Goal: Information Seeking & Learning: Learn about a topic

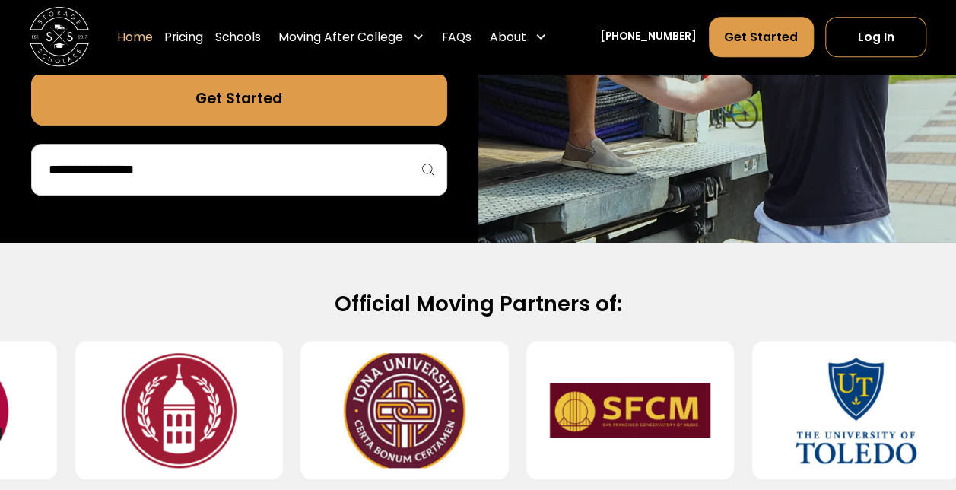
scroll to position [449, 0]
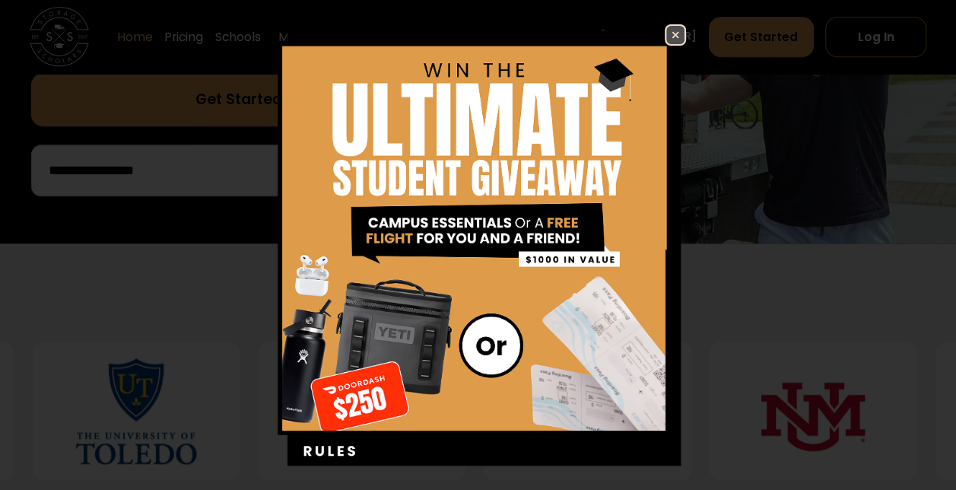
click at [666, 32] on img at bounding box center [675, 35] width 18 height 18
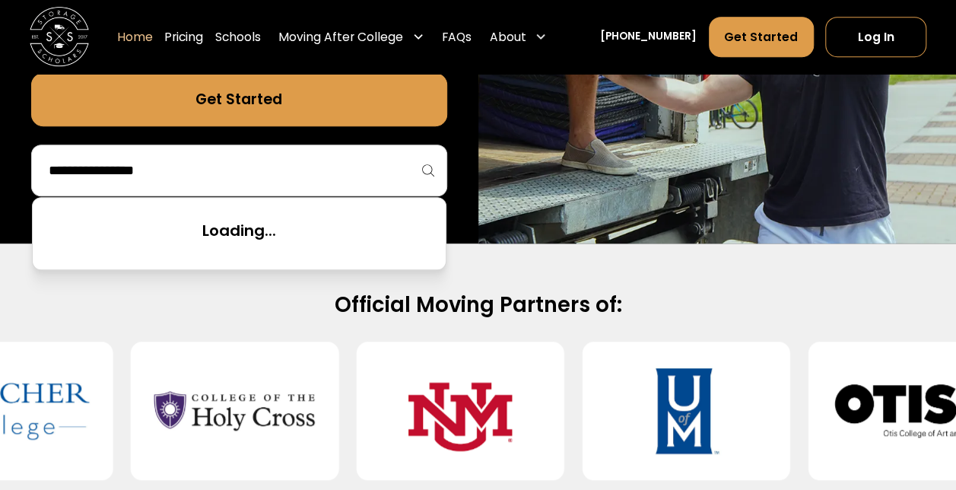
click at [278, 179] on input "search" at bounding box center [239, 170] width 384 height 26
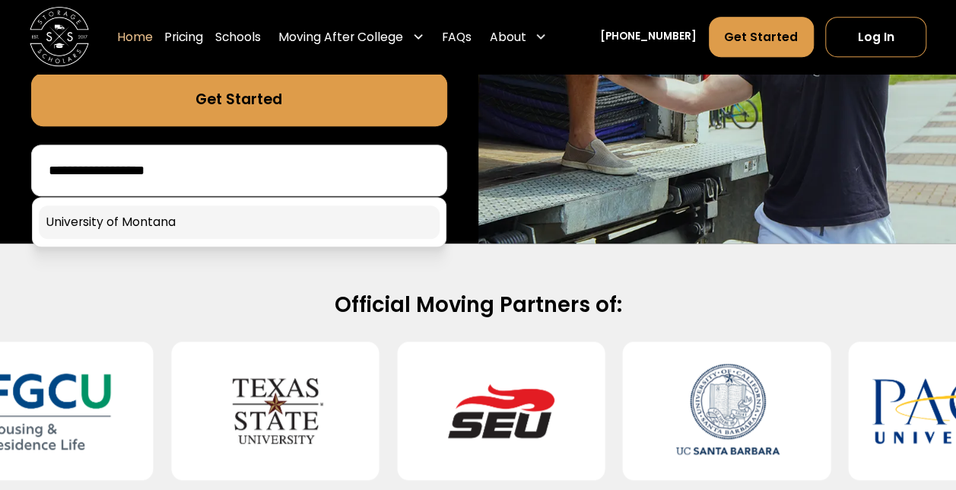
type input "**********"
click at [262, 227] on link at bounding box center [239, 221] width 401 height 33
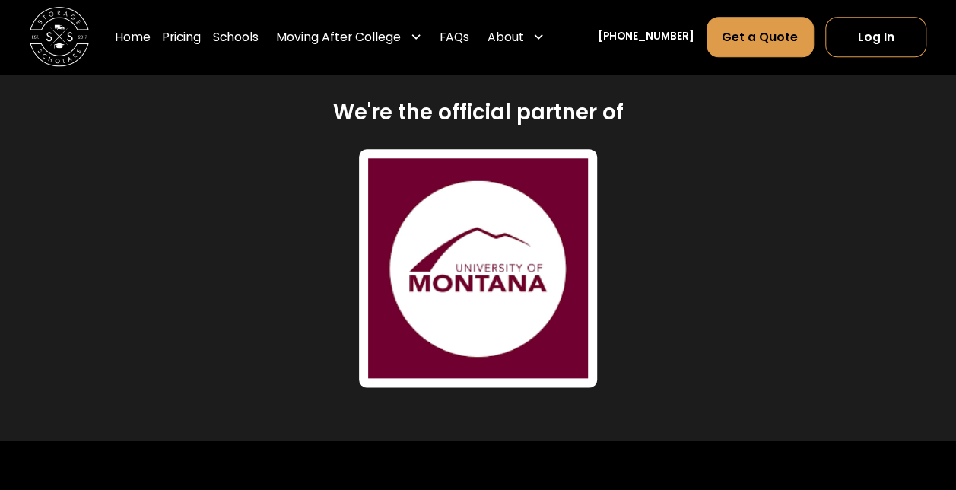
scroll to position [696, 0]
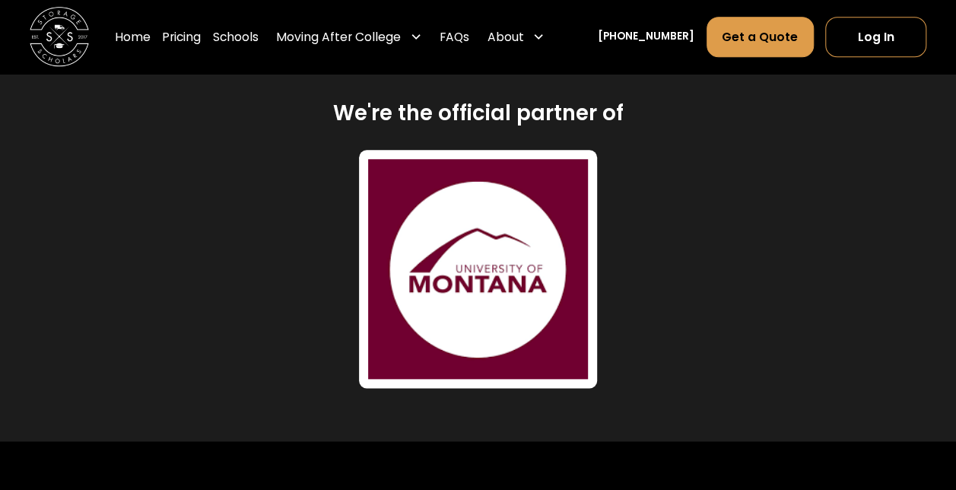
click at [481, 293] on img at bounding box center [478, 269] width 220 height 220
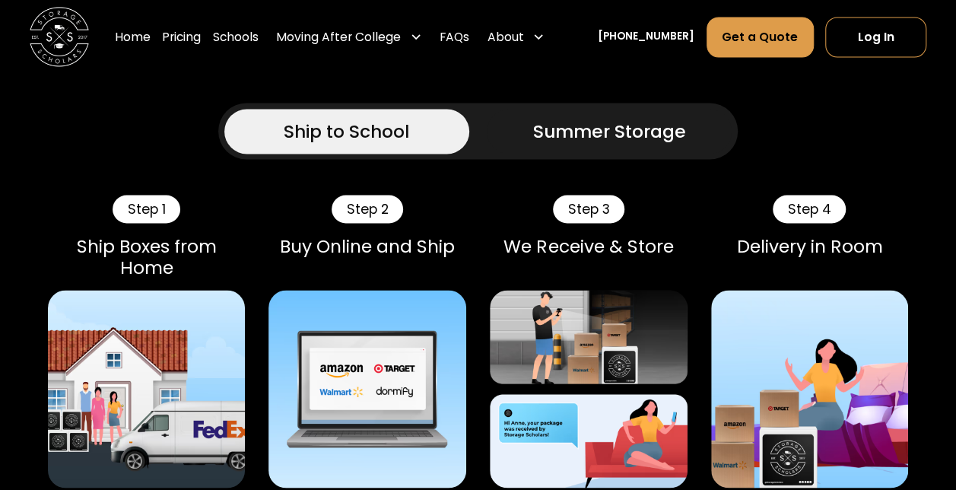
scroll to position [1254, 0]
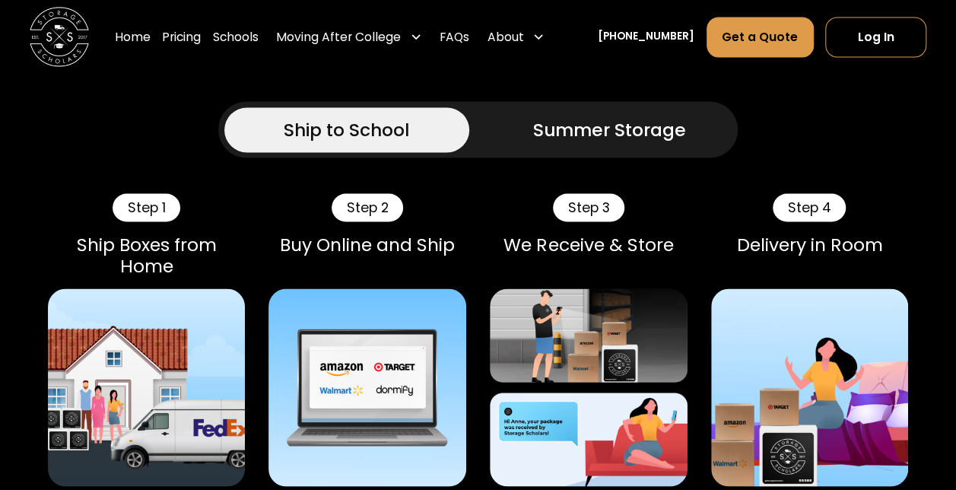
click at [626, 144] on link "Summer Storage" at bounding box center [609, 129] width 245 height 45
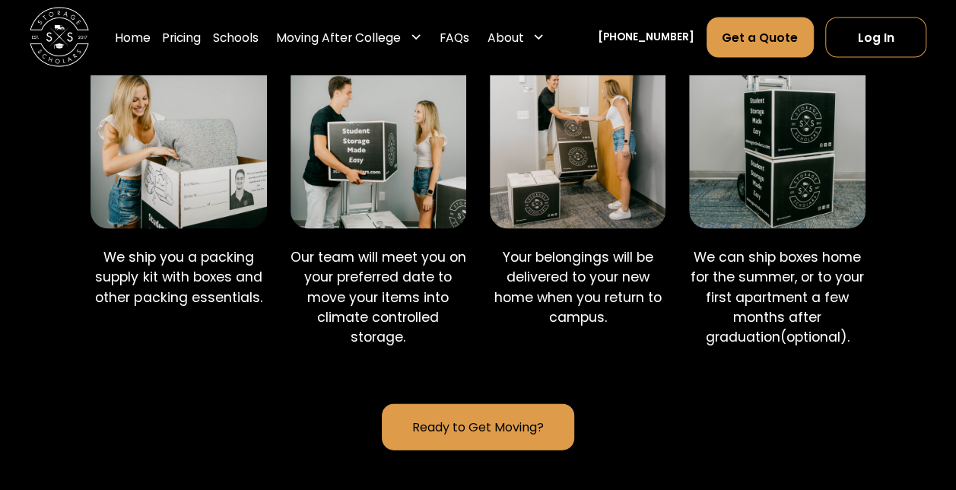
scroll to position [1468, 0]
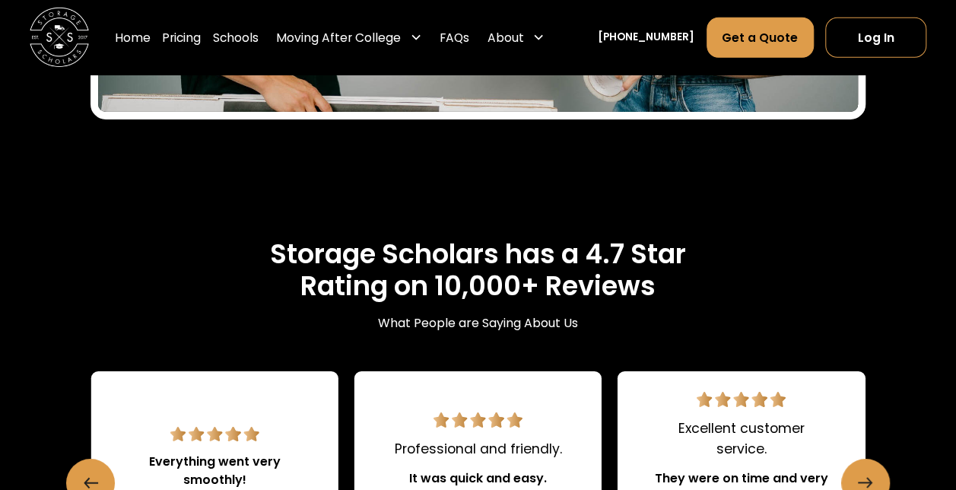
click at [74, 328] on div "Storage Scholars has a 4.7 Star Rating on 10,000+ Reviews What People are Sayin…" at bounding box center [478, 474] width 860 height 617
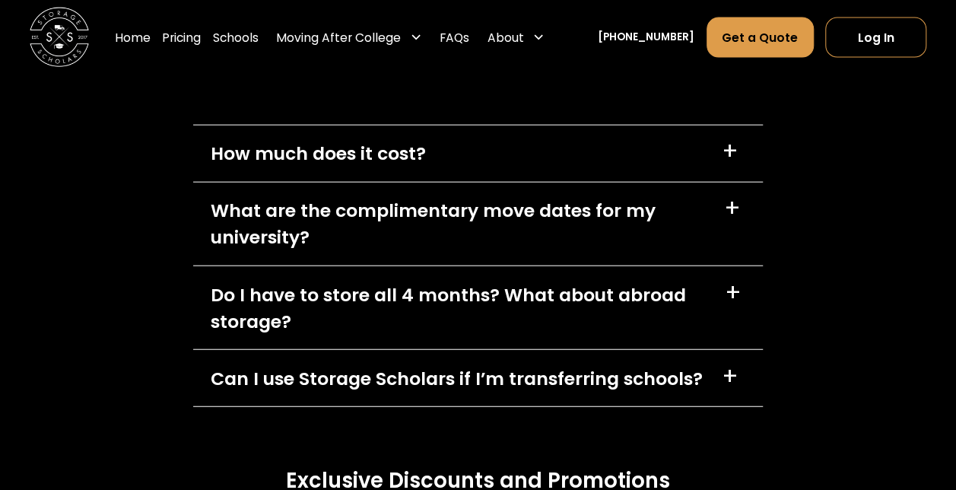
scroll to position [7469, 0]
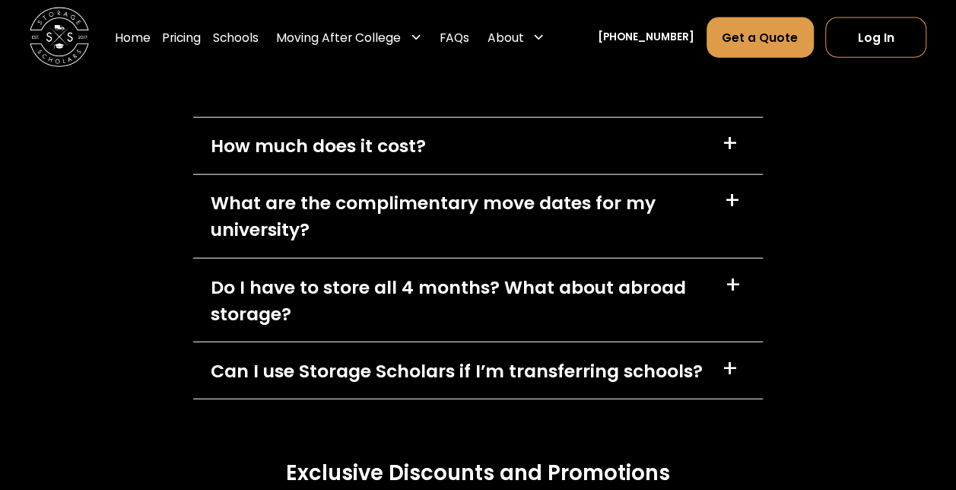
click at [241, 170] on div "How much does it cost? +" at bounding box center [478, 146] width 570 height 56
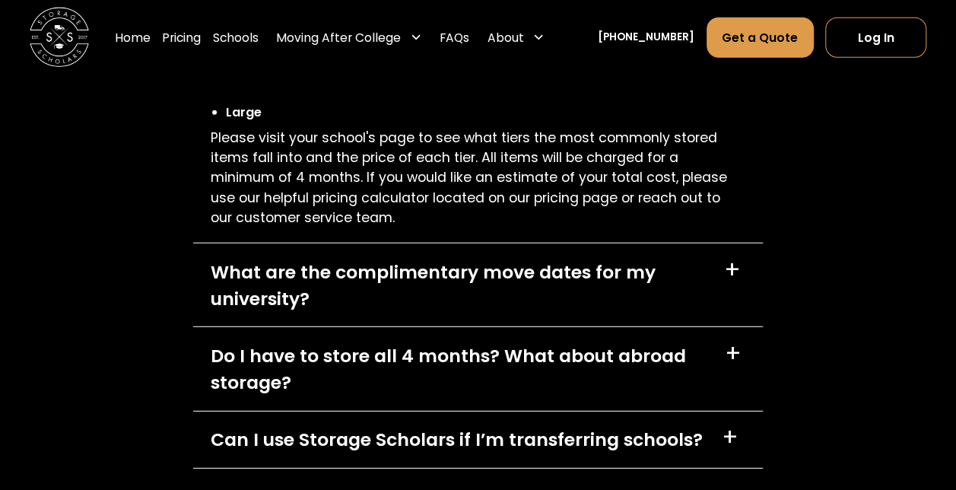
scroll to position [7711, 0]
